Goal: Obtain resource: Download file/media

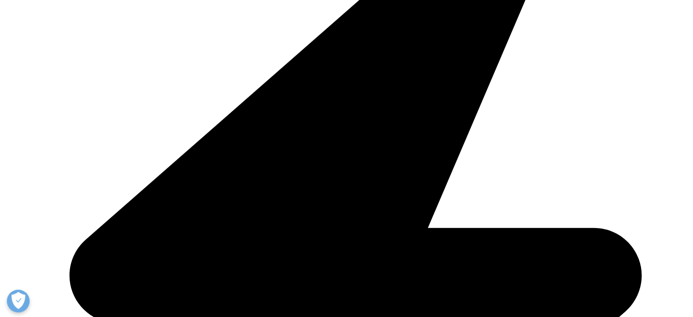
scroll to position [410, 0]
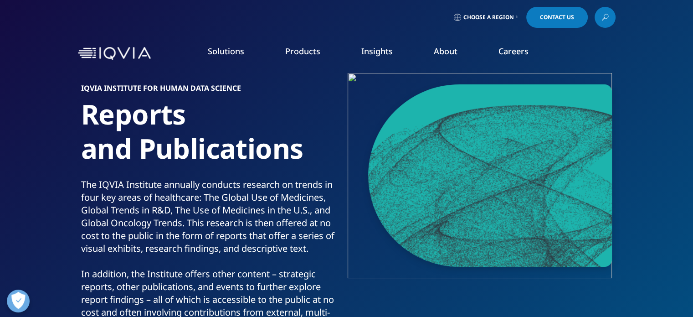
click at [377, 60] on li "Insights BLOGS, WHITE PAPERS & CASE STUDIES Explore our library of insights, th…" at bounding box center [377, 60] width 72 height 29
click at [208, 167] on link "SEE LATEST REPORTS" at bounding box center [230, 166] width 135 height 8
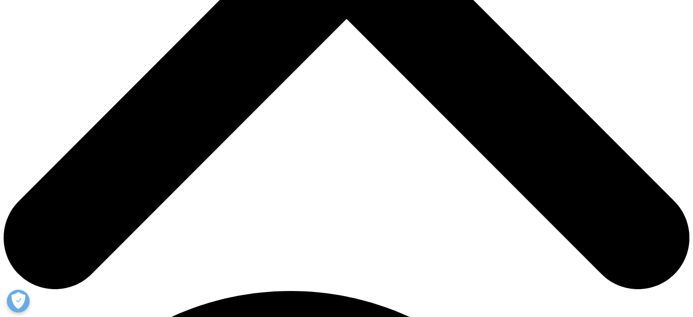
scroll to position [273, 0]
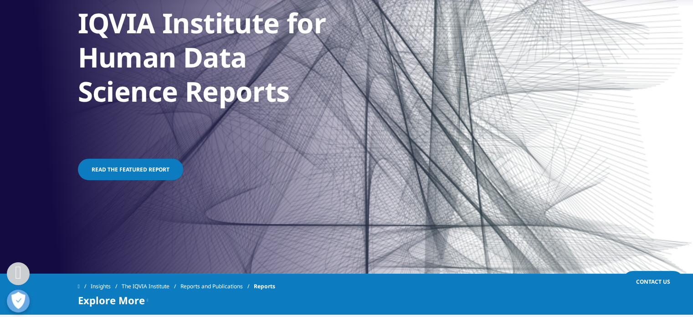
scroll to position [273, 0]
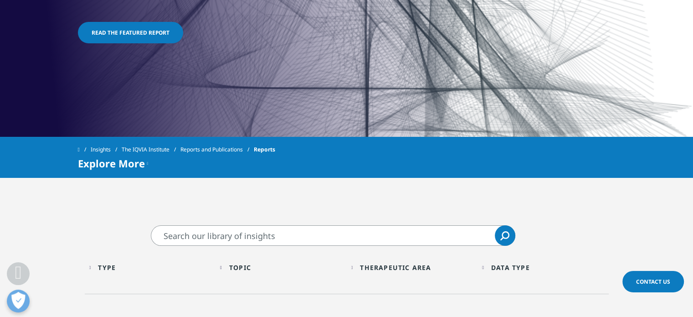
click at [297, 232] on input "Search" at bounding box center [333, 235] width 365 height 21
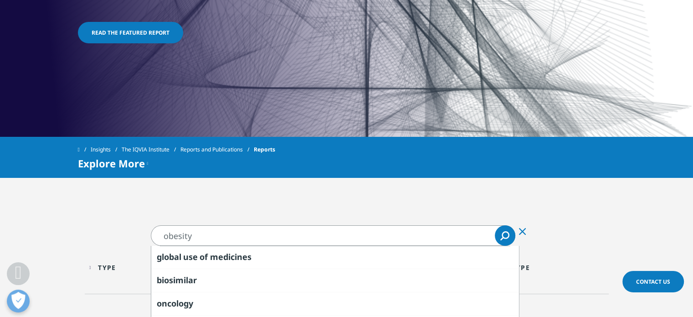
type input "obesity"
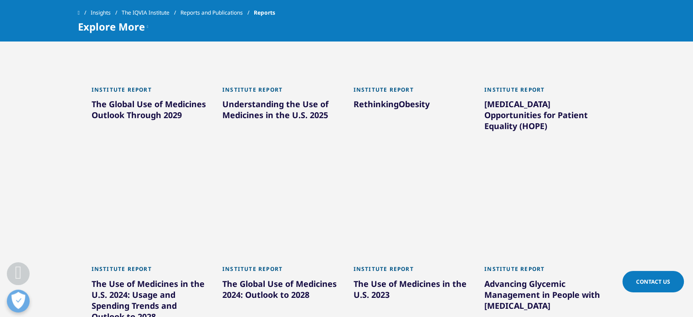
scroll to position [547, 0]
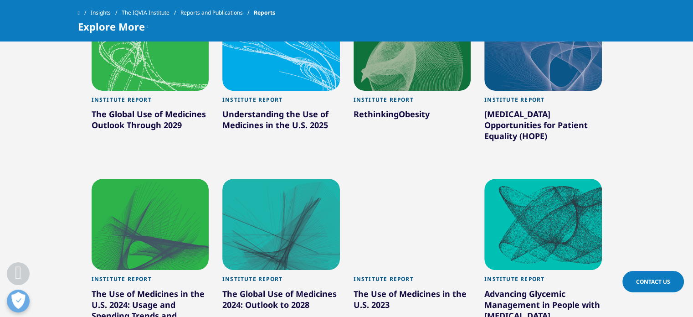
click at [187, 78] on div at bounding box center [151, 45] width 118 height 91
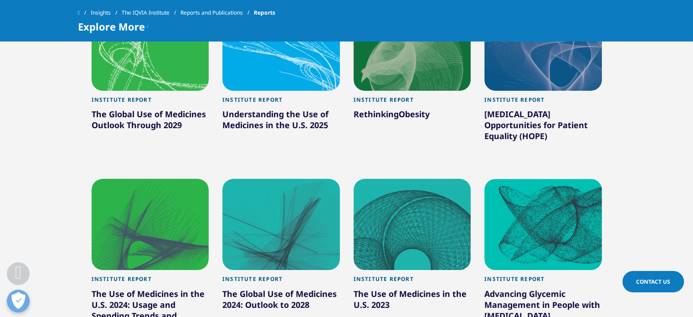
click at [417, 87] on div at bounding box center [413, 45] width 118 height 91
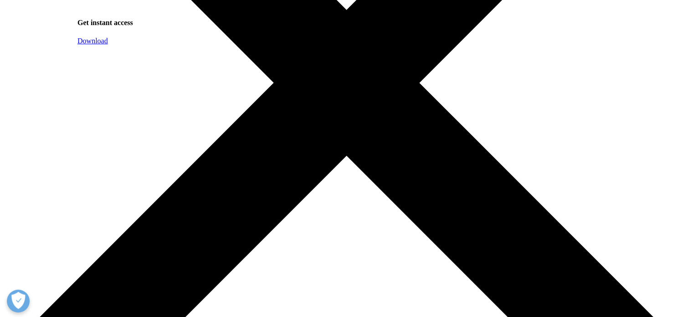
scroll to position [410, 0]
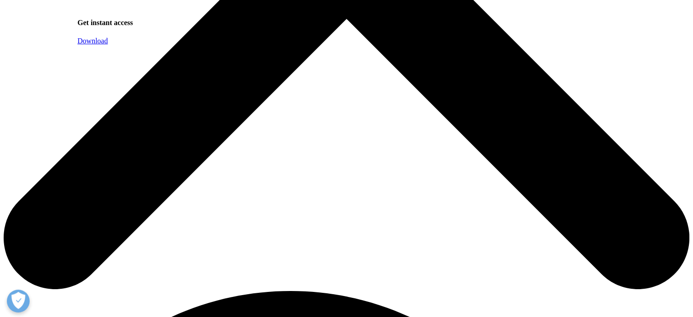
click at [108, 45] on span "Download" at bounding box center [92, 41] width 31 height 8
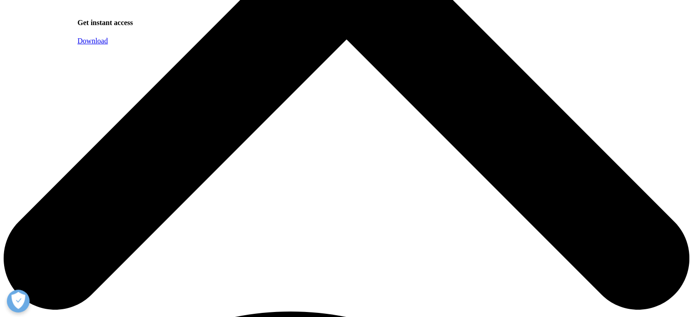
scroll to position [137, 0]
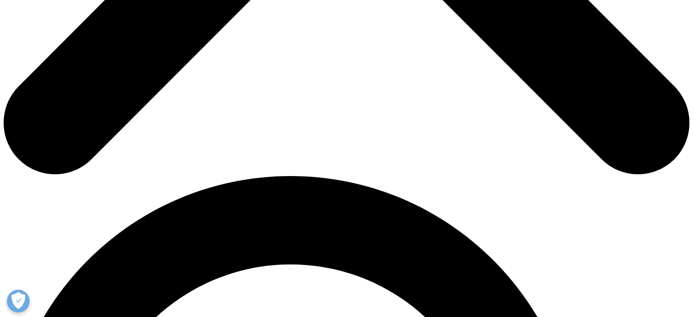
scroll to position [527, 0]
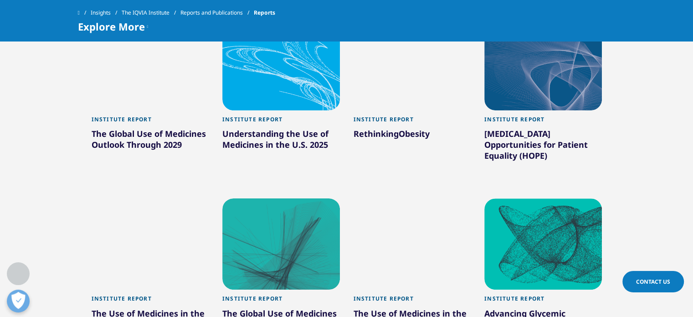
click at [149, 101] on div at bounding box center [151, 64] width 118 height 91
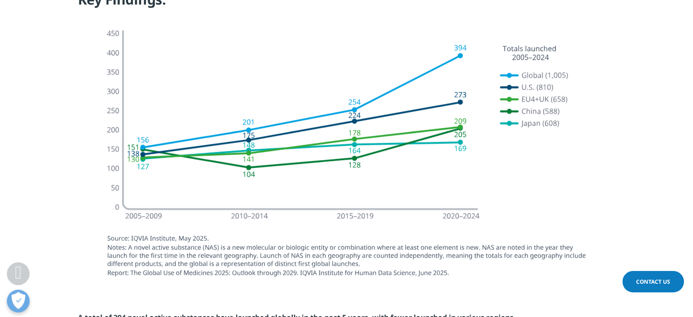
scroll to position [273, 0]
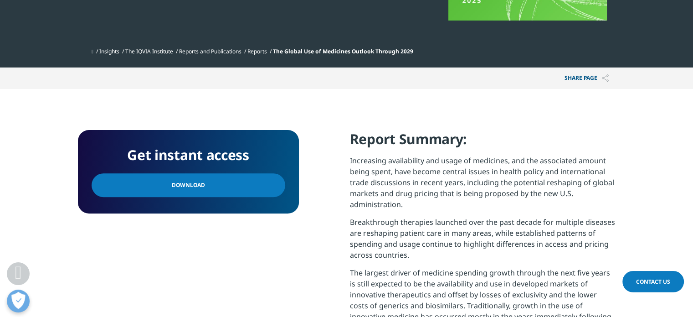
click at [221, 190] on link "Download" at bounding box center [189, 185] width 194 height 24
